Goal: Transaction & Acquisition: Purchase product/service

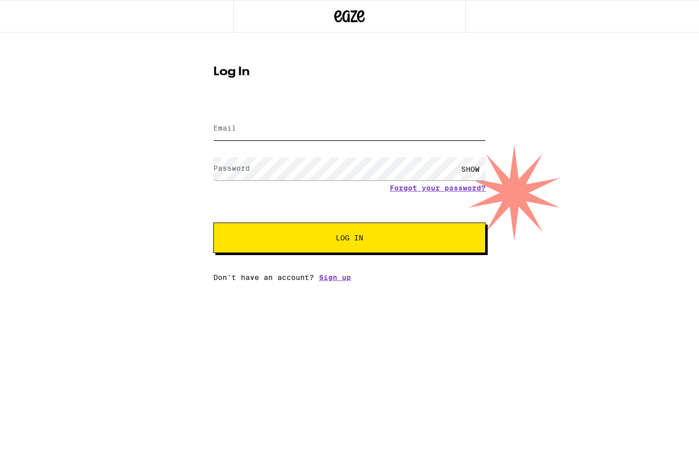
type input "[EMAIL_ADDRESS][DOMAIN_NAME]"
click at [350, 239] on button "Log In" at bounding box center [349, 238] width 272 height 30
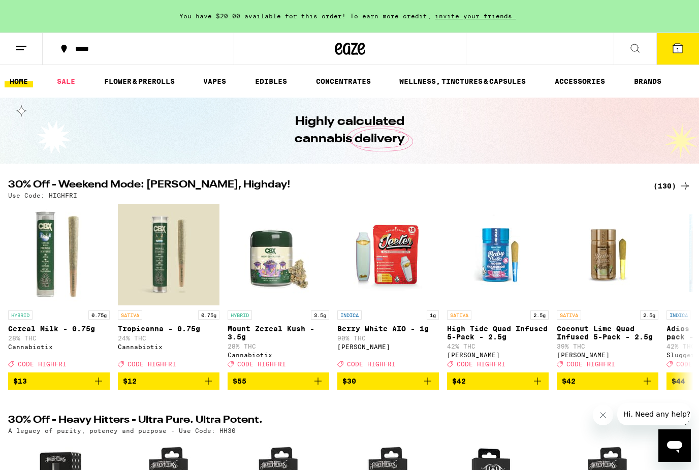
click at [638, 52] on icon at bounding box center [635, 48] width 12 height 12
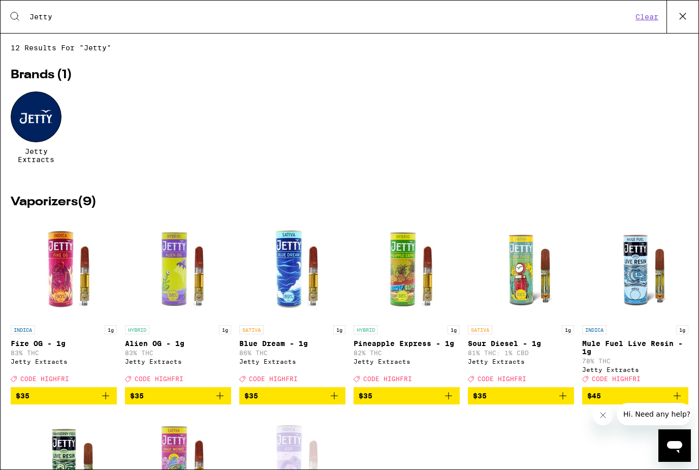
type input "Jetty"
click at [39, 127] on div at bounding box center [36, 116] width 51 height 51
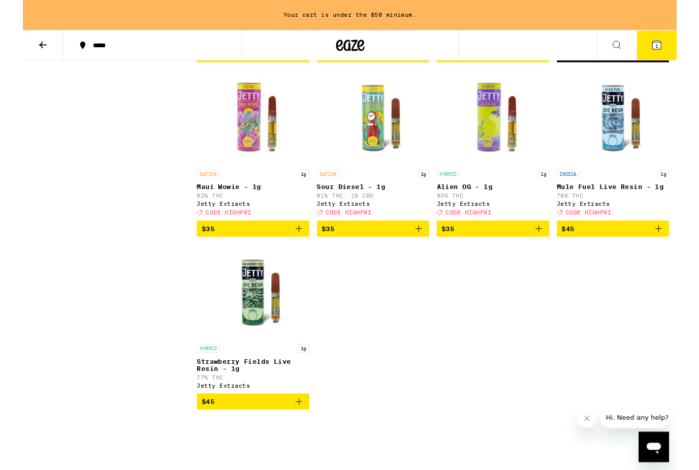
scroll to position [471, 0]
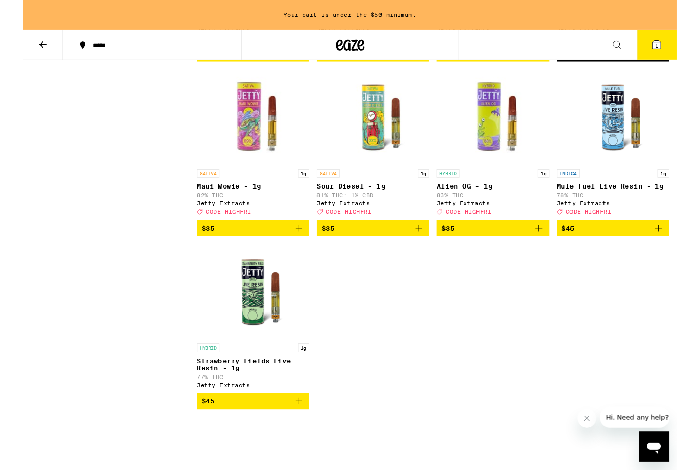
click at [669, 251] on span "$45" at bounding box center [631, 244] width 110 height 12
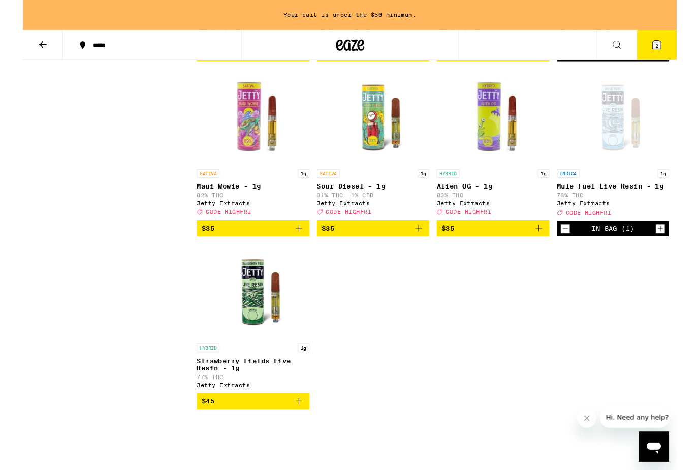
scroll to position [472, 0]
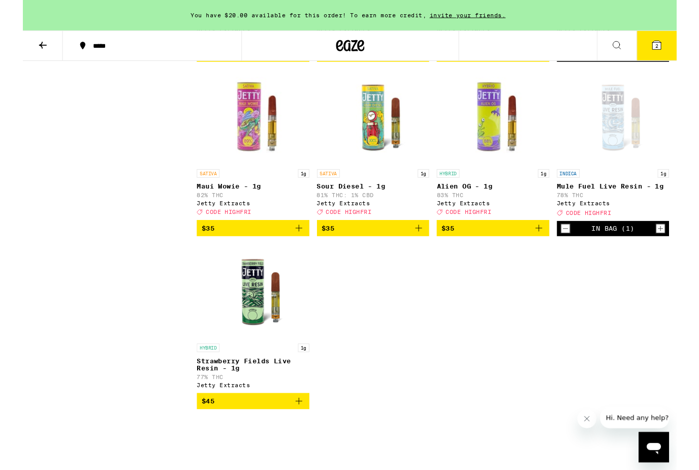
click at [202, 433] on span "$45" at bounding box center [198, 429] width 14 height 8
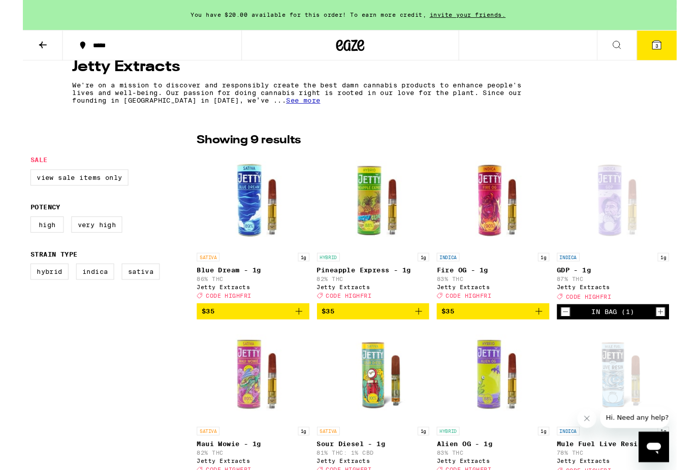
scroll to position [199, 0]
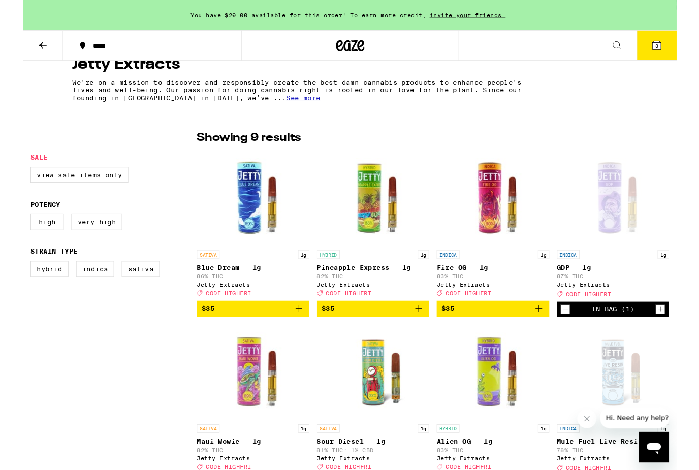
click at [580, 336] on icon "Decrement" at bounding box center [580, 331] width 9 height 12
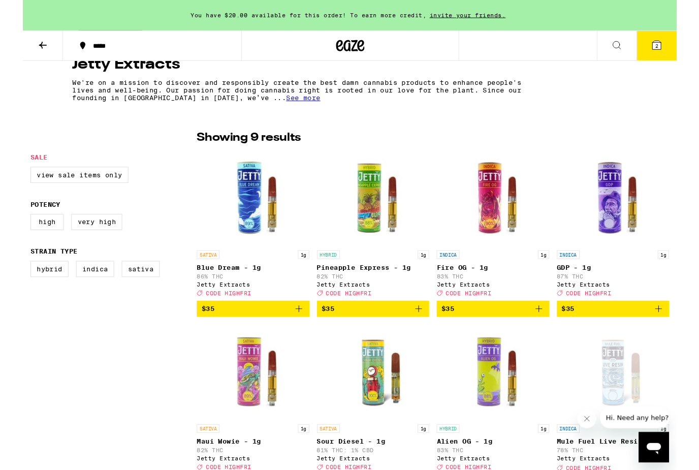
click at [674, 50] on icon at bounding box center [678, 48] width 9 height 9
